Goal: Task Accomplishment & Management: Manage account settings

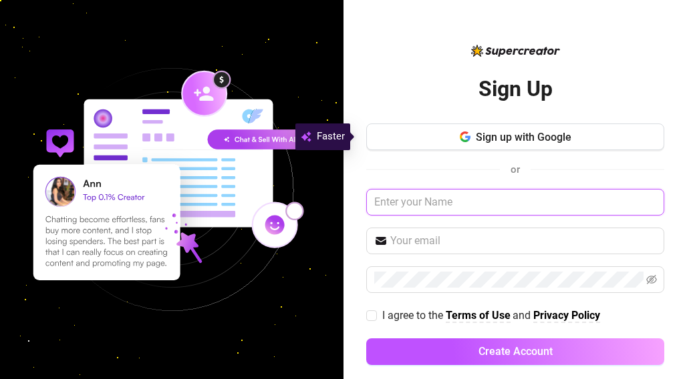
click at [493, 202] on input "text" at bounding box center [515, 202] width 298 height 27
type input "b"
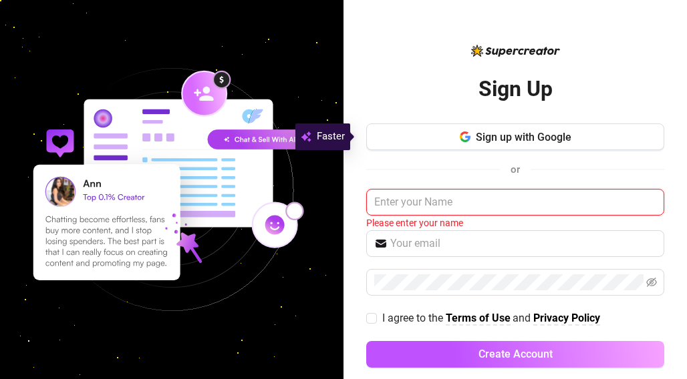
scroll to position [15, 0]
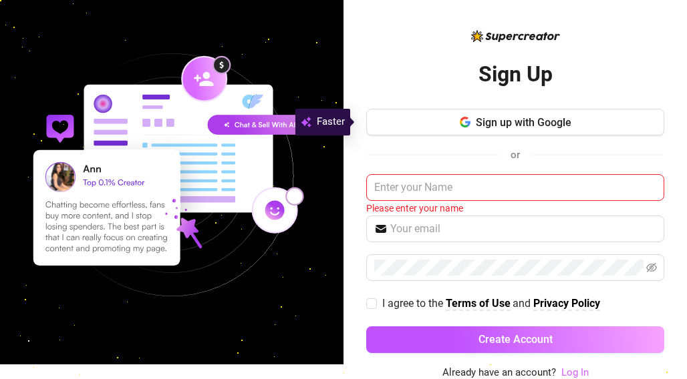
click at [567, 372] on link "Log In" at bounding box center [574, 373] width 27 height 12
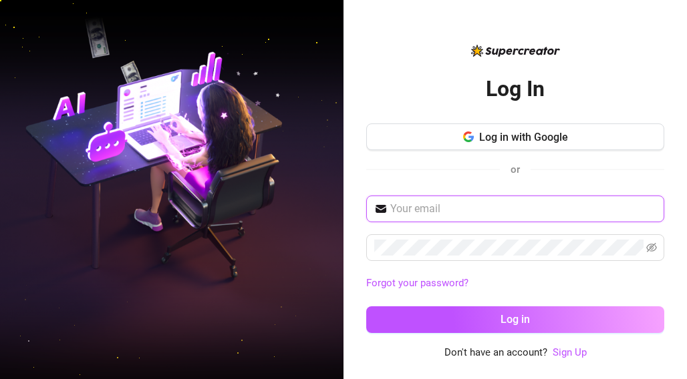
click at [537, 215] on input "text" at bounding box center [523, 209] width 266 height 16
type input "brandonstivenpc@gmail.com"
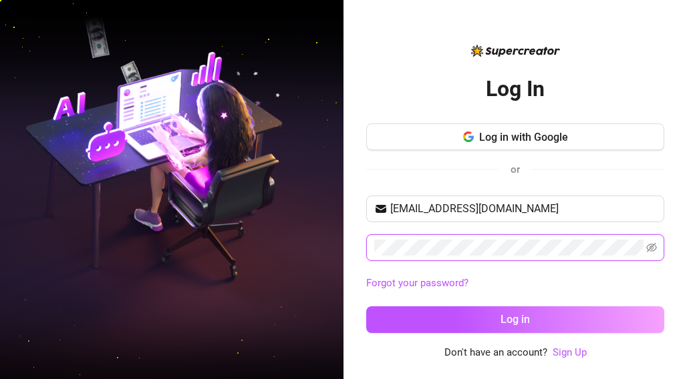
click at [366, 307] on button "Log in" at bounding box center [515, 320] width 298 height 27
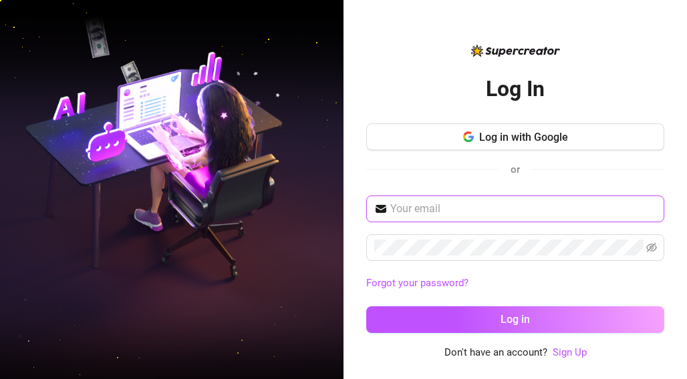
click at [477, 212] on input "text" at bounding box center [523, 209] width 266 height 16
type input "brandonstivenpc@gmail.com"
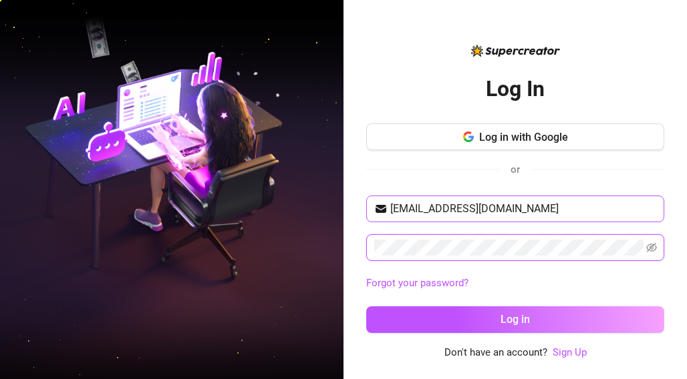
click at [366, 307] on button "Log in" at bounding box center [515, 320] width 298 height 27
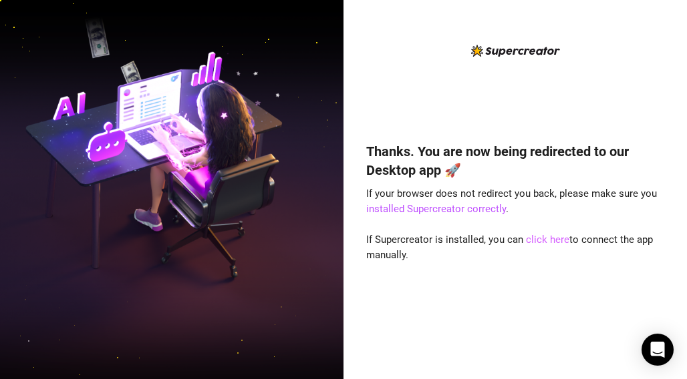
click at [542, 242] on link "click here" at bounding box center [547, 240] width 43 height 12
